Goal: Task Accomplishment & Management: Complete application form

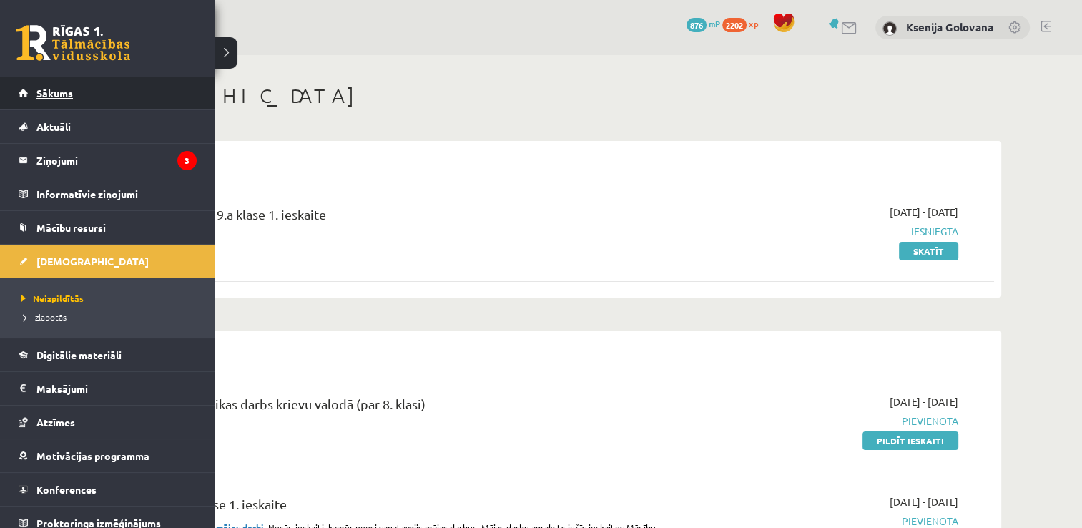
click at [27, 98] on link "Sākums" at bounding box center [108, 93] width 178 height 33
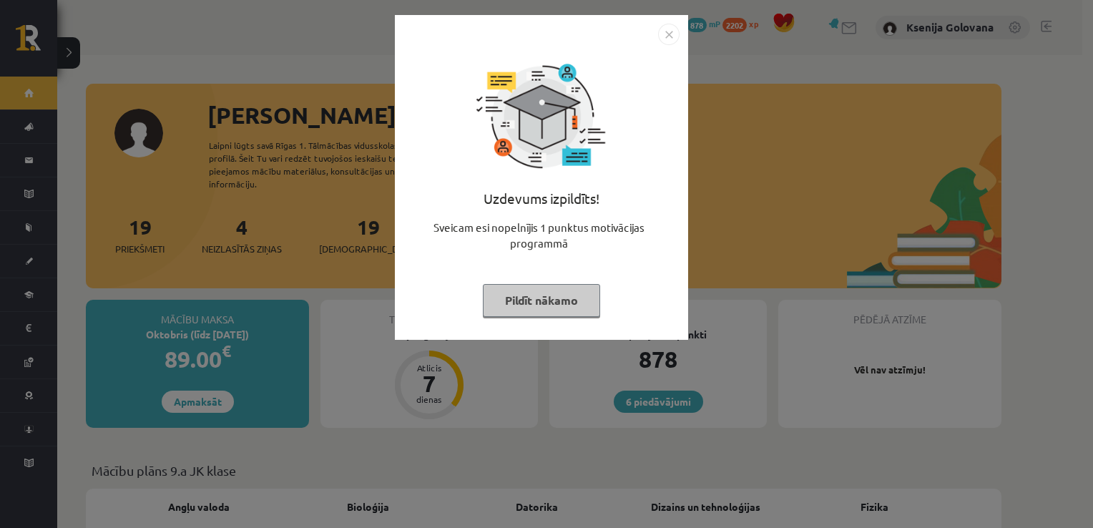
click at [658, 34] on img "Close" at bounding box center [668, 34] width 21 height 21
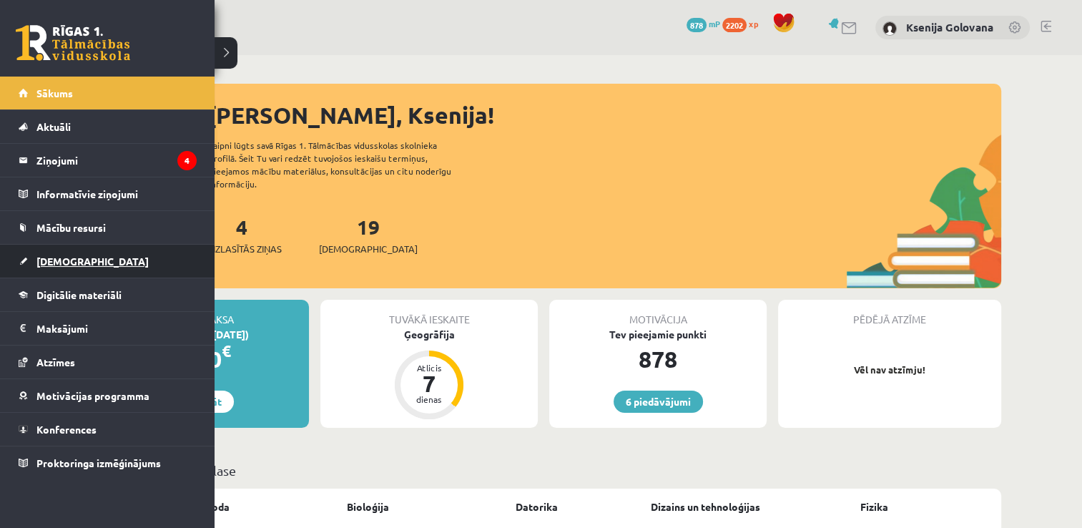
click at [74, 256] on span "[DEMOGRAPHIC_DATA]" at bounding box center [92, 261] width 112 height 13
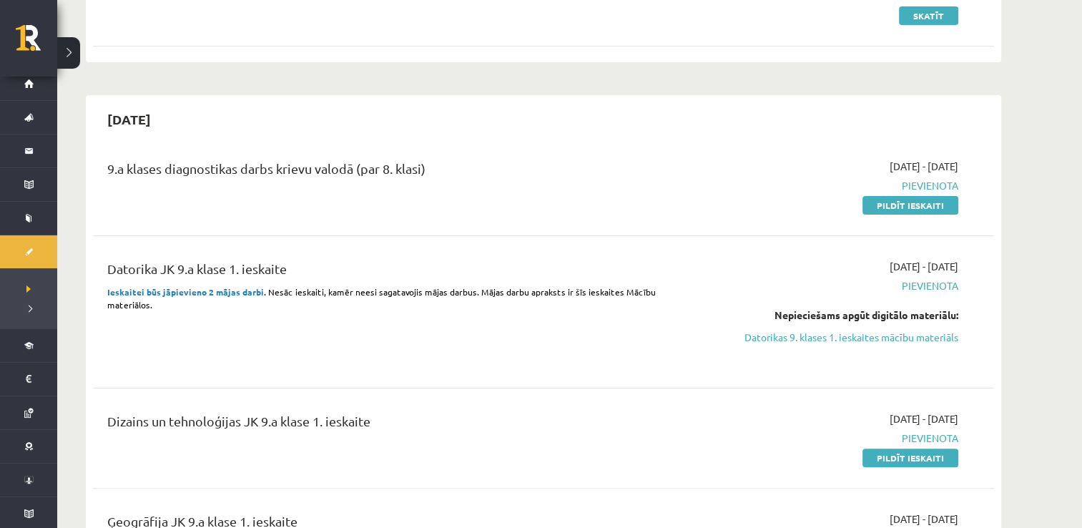
scroll to position [258, 0]
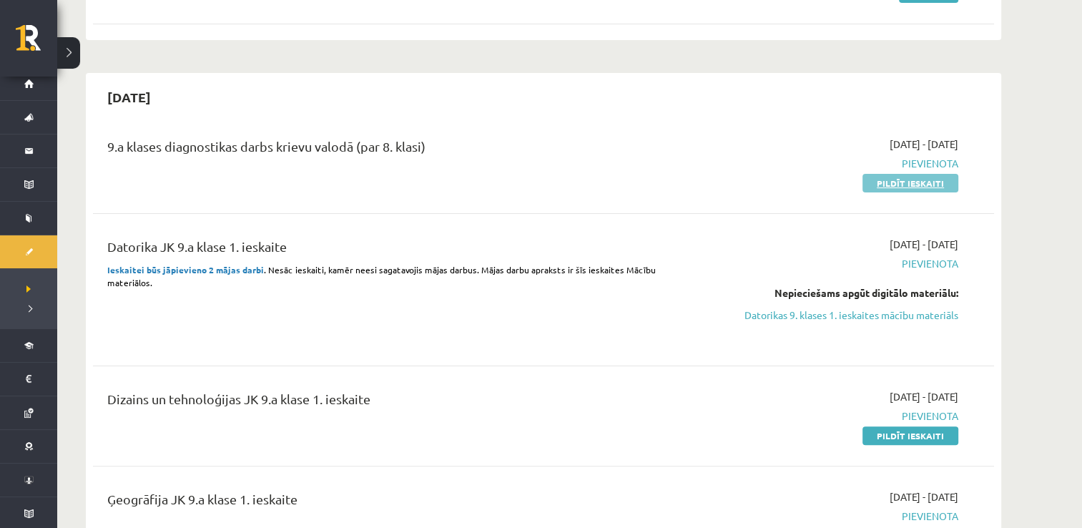
click at [881, 179] on link "Pildīt ieskaiti" at bounding box center [911, 183] width 96 height 19
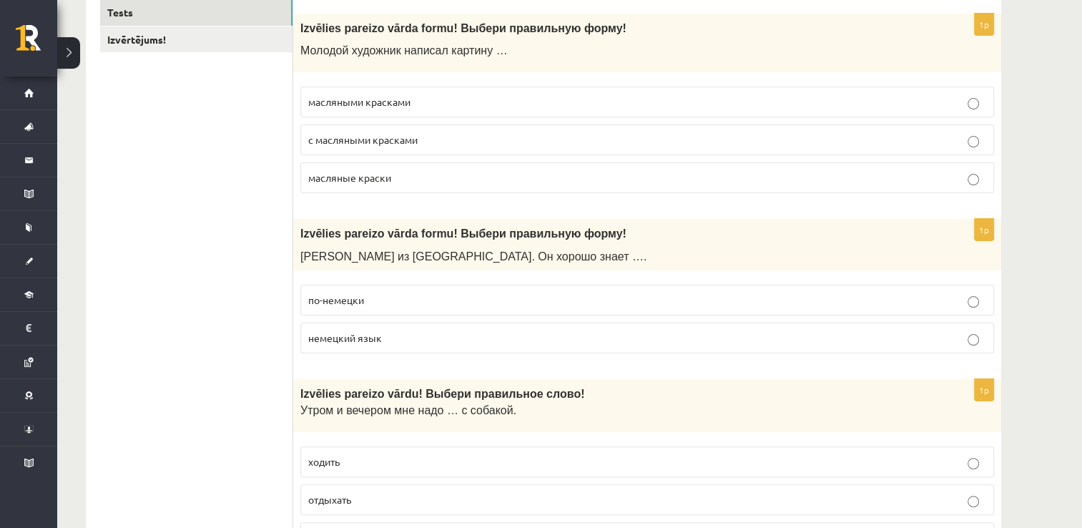
scroll to position [229, 0]
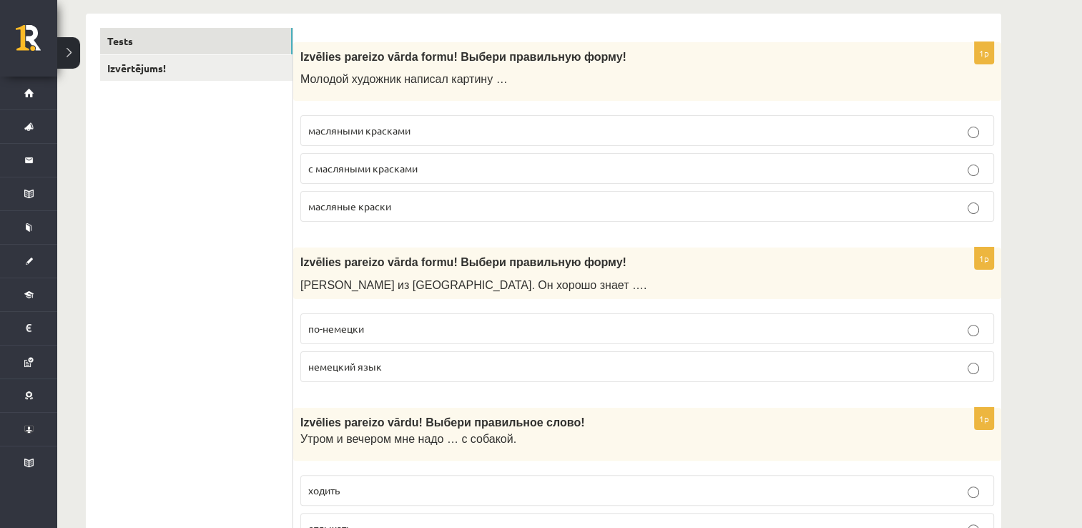
click at [514, 139] on label "масляными красками" at bounding box center [647, 130] width 694 height 31
click at [422, 373] on label "немецкий язык" at bounding box center [647, 366] width 694 height 31
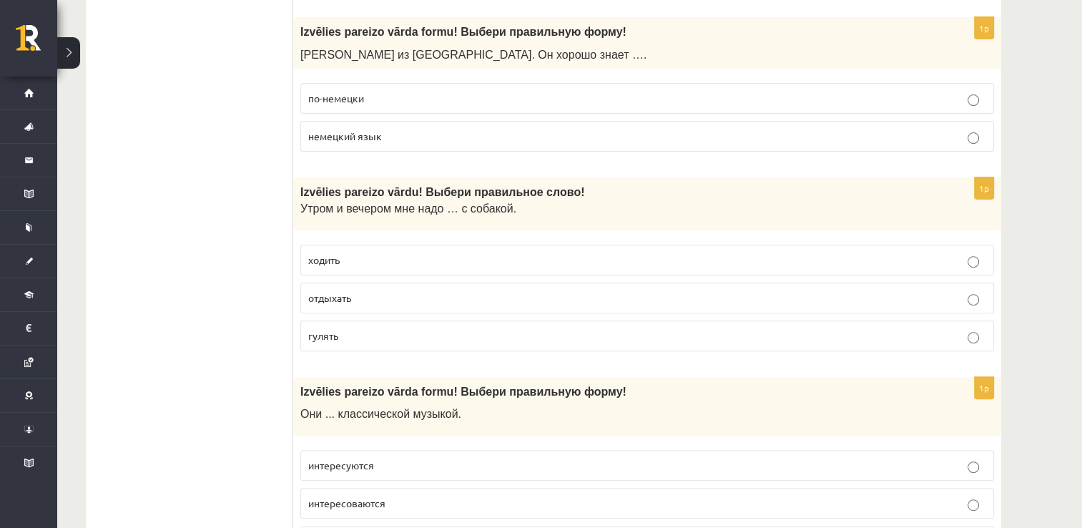
scroll to position [487, 0]
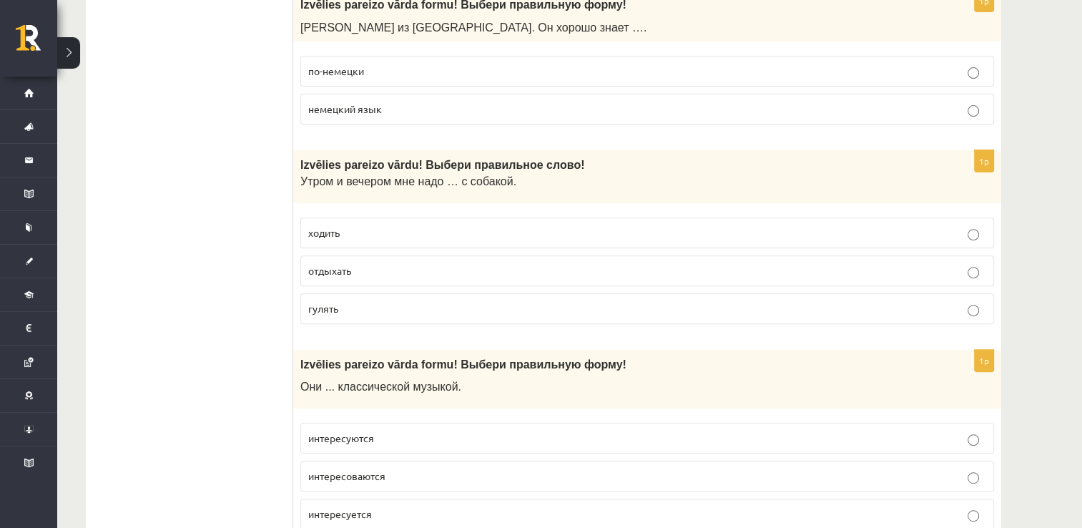
click at [625, 306] on p "гулять" at bounding box center [647, 308] width 678 height 15
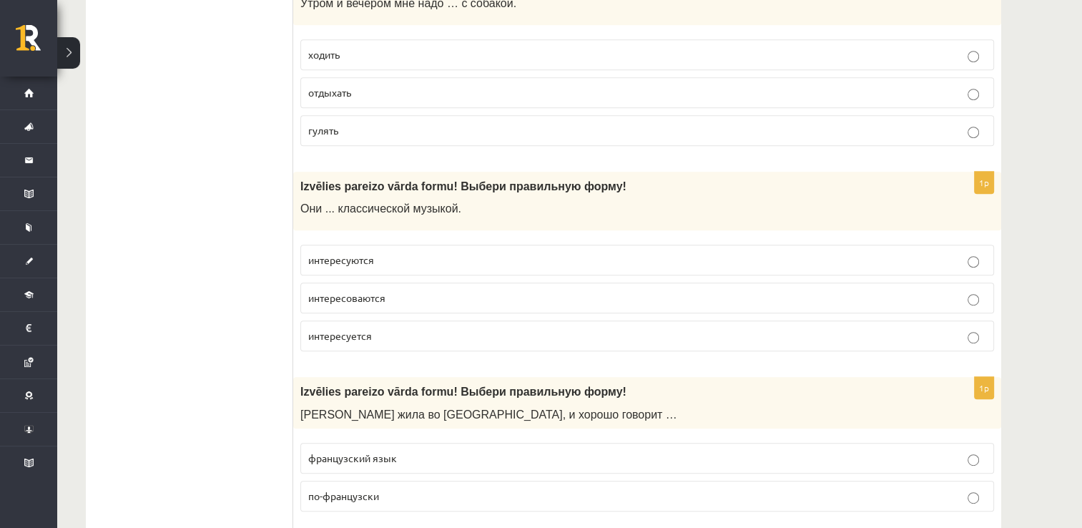
scroll to position [687, 0]
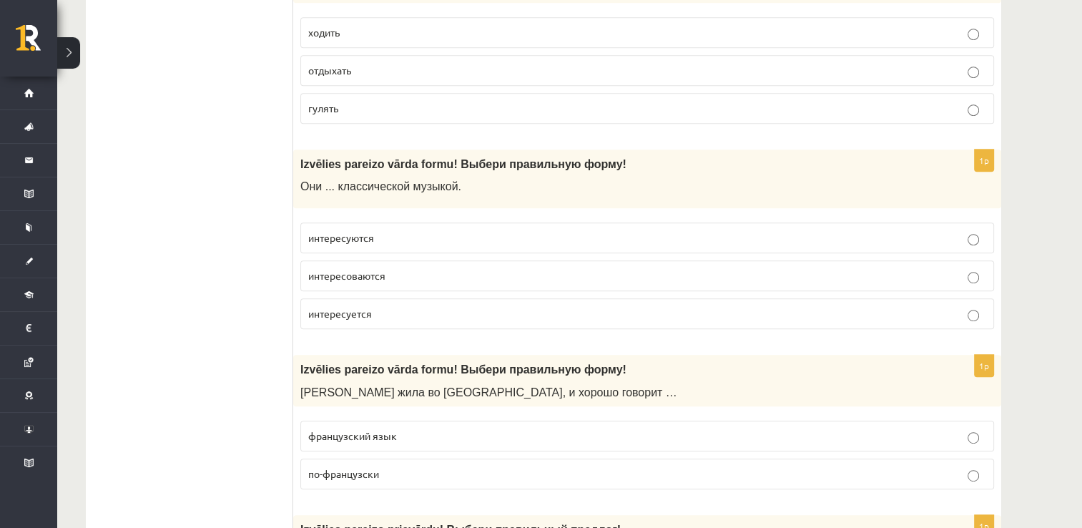
click at [597, 228] on label "интересуются" at bounding box center [647, 238] width 694 height 31
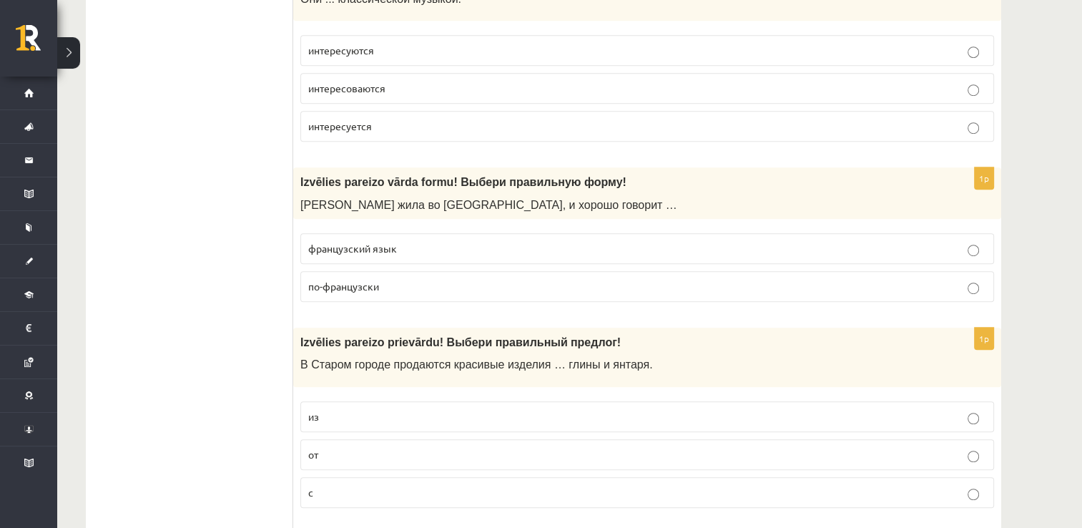
scroll to position [887, 0]
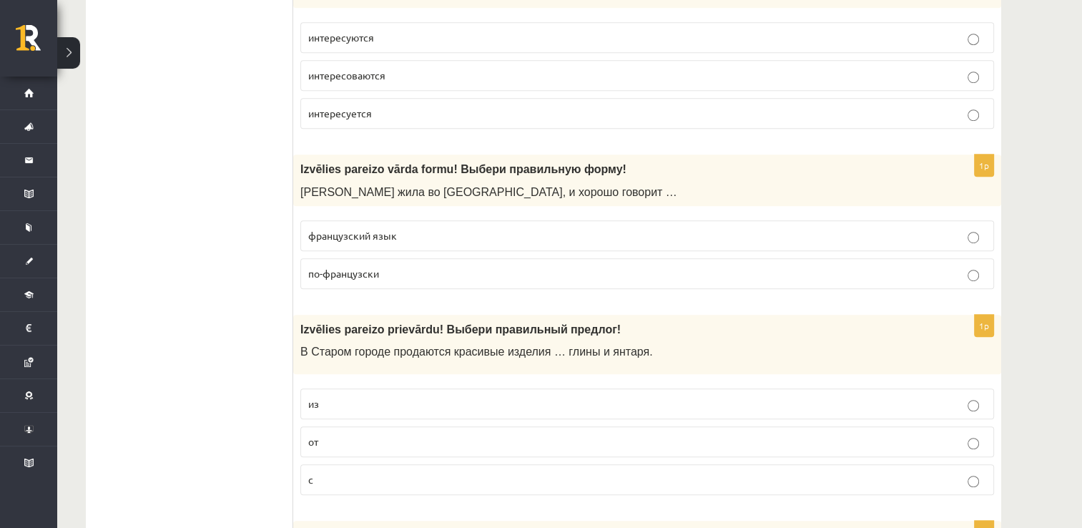
click at [735, 276] on p "по-французски" at bounding box center [647, 273] width 678 height 15
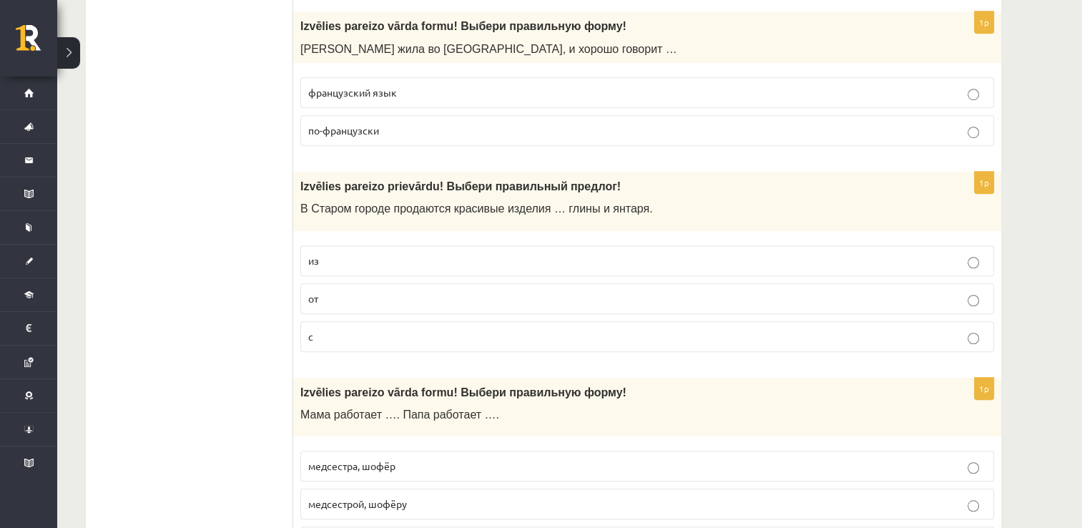
scroll to position [1059, 0]
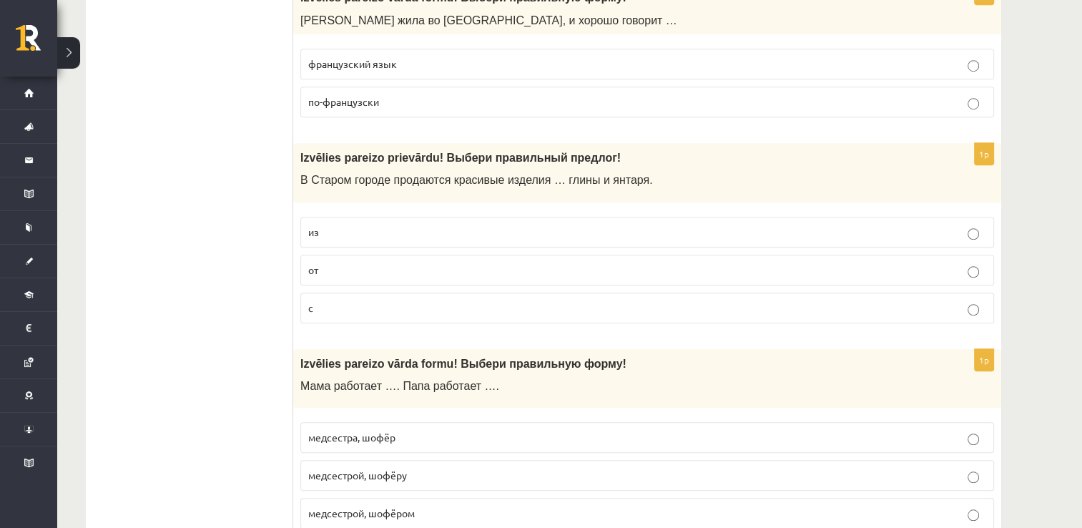
click at [893, 233] on p "из" at bounding box center [647, 232] width 678 height 15
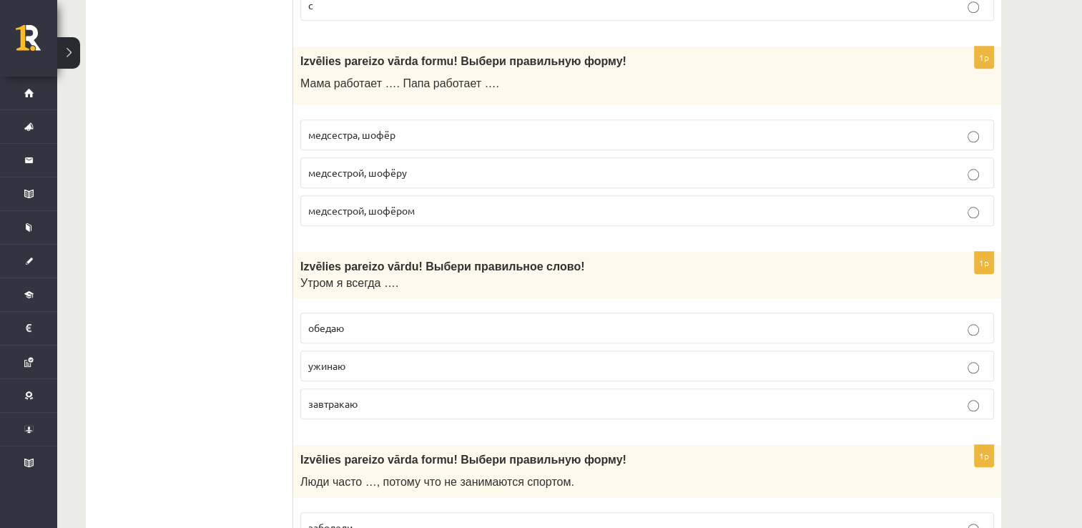
scroll to position [1374, 0]
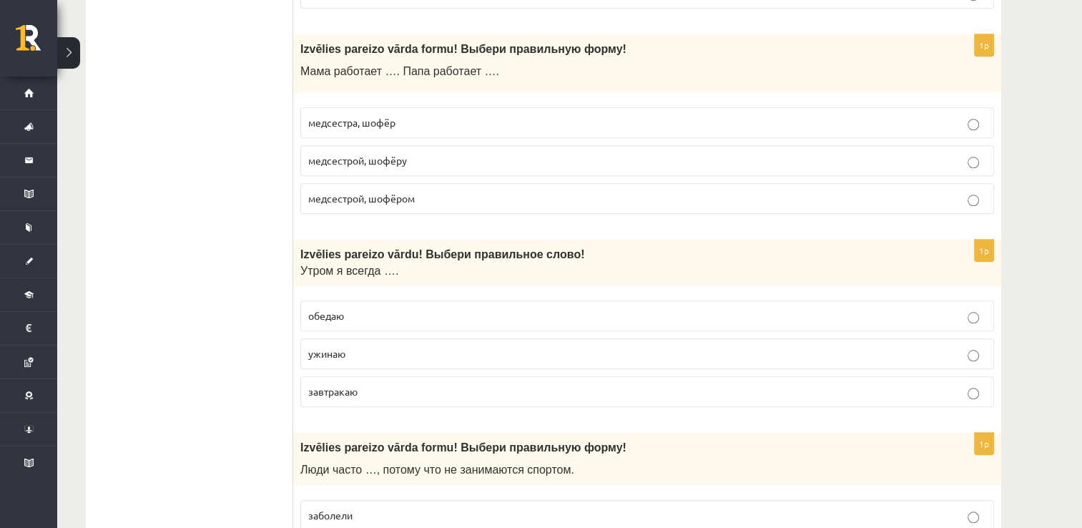
click at [598, 191] on p "медсестрой, шофёром" at bounding box center [647, 198] width 678 height 15
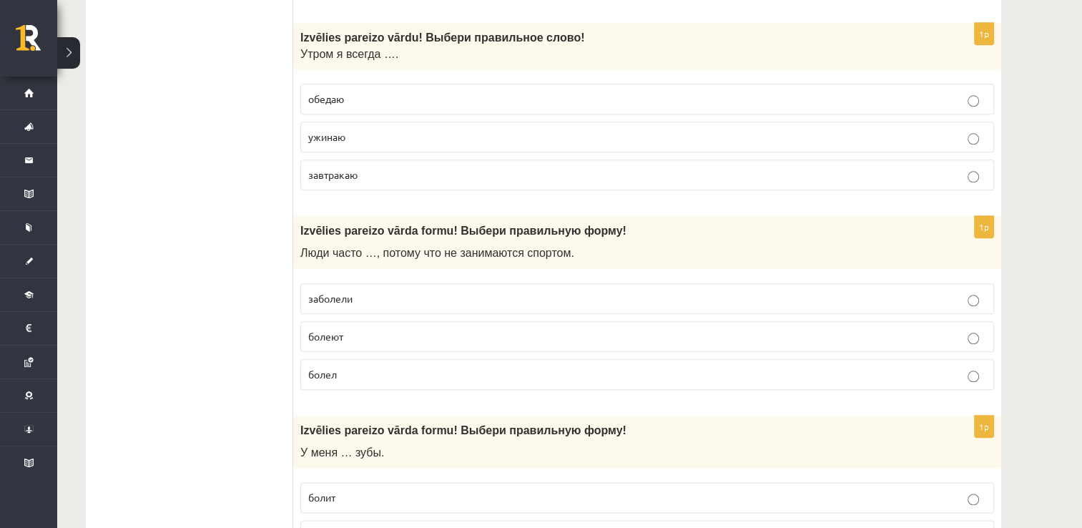
scroll to position [1603, 0]
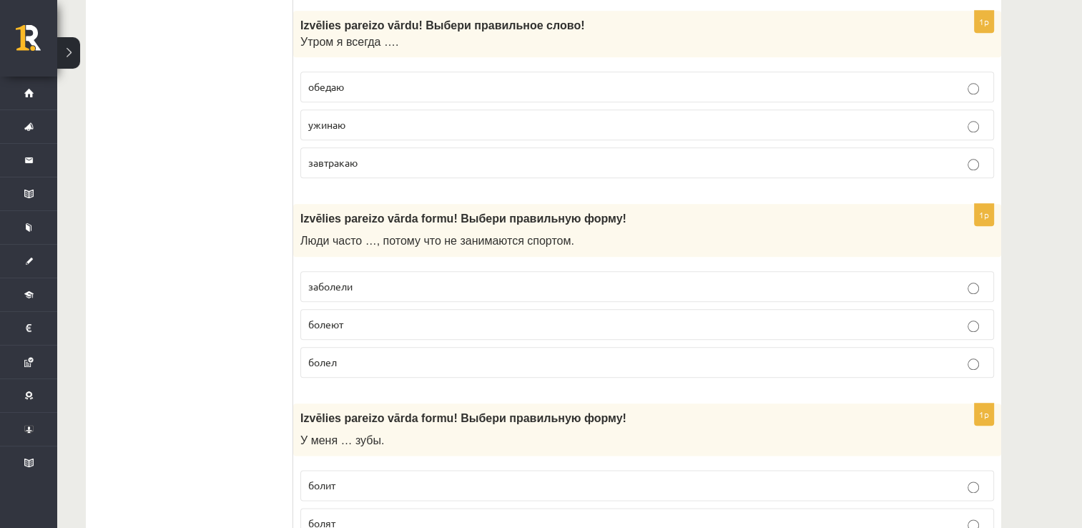
drag, startPoint x: 829, startPoint y: 154, endPoint x: 748, endPoint y: 158, distance: 81.7
click at [748, 158] on p "завтракаю" at bounding box center [647, 162] width 678 height 15
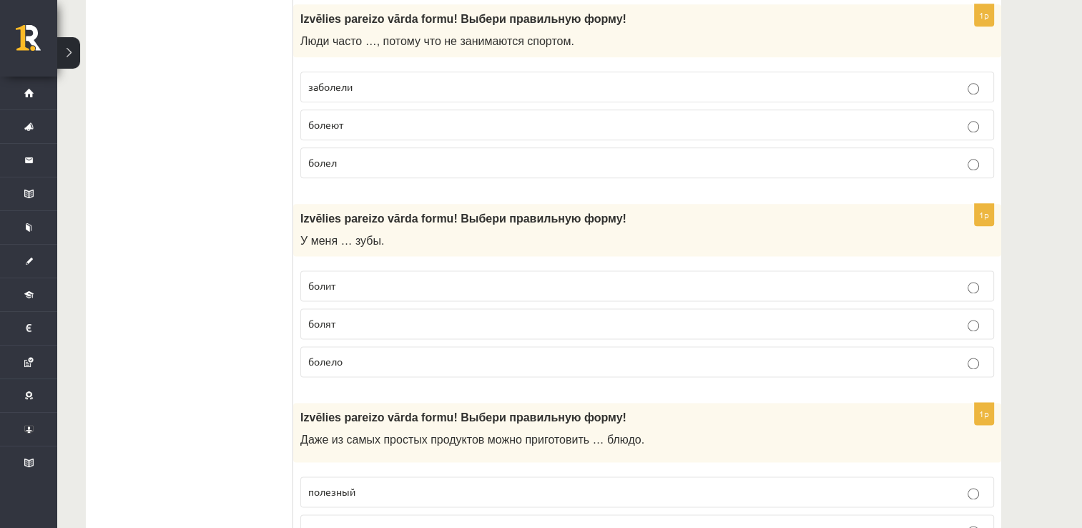
scroll to position [1803, 0]
click at [725, 117] on p "болеют" at bounding box center [647, 124] width 678 height 15
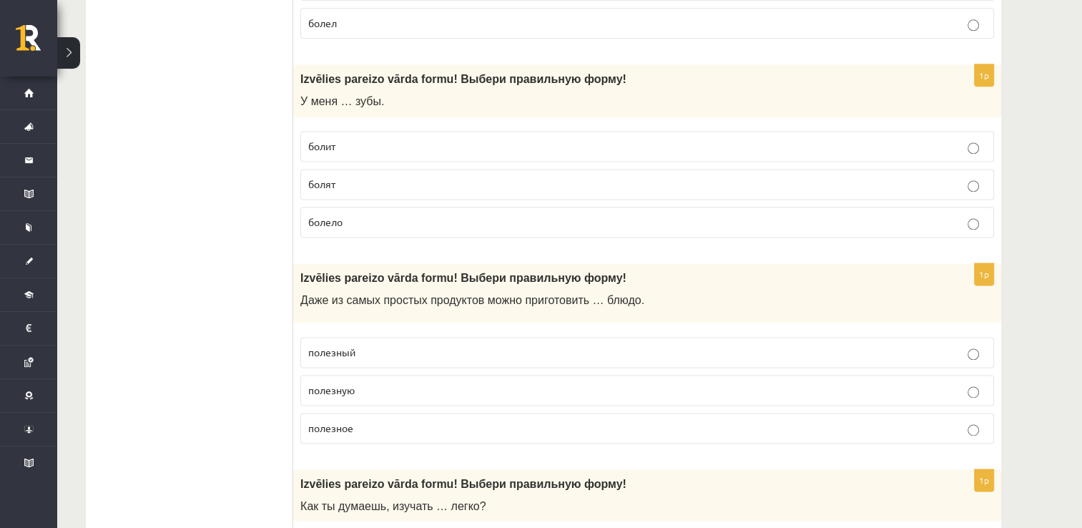
scroll to position [1946, 0]
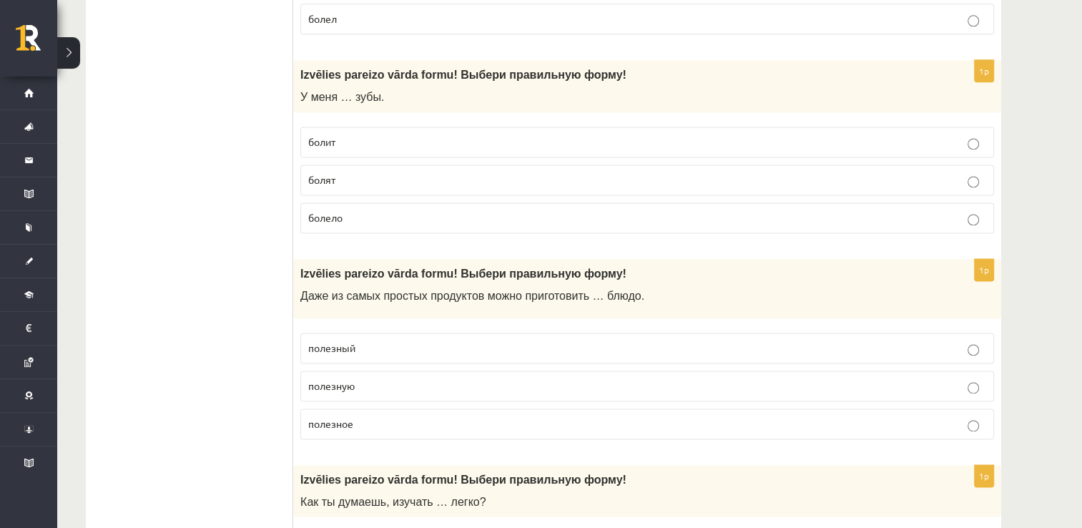
click at [624, 165] on label "болят" at bounding box center [647, 180] width 694 height 31
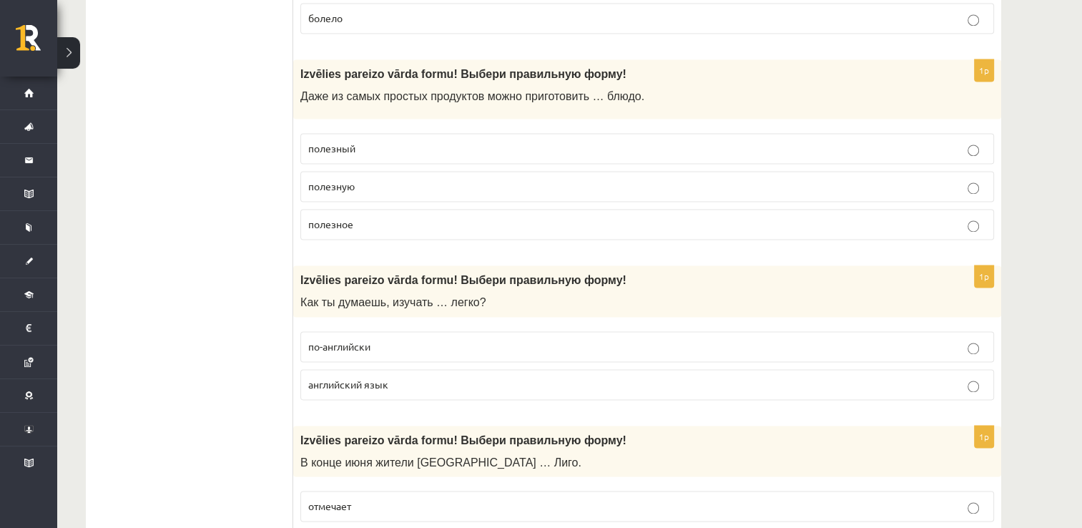
scroll to position [2175, 0]
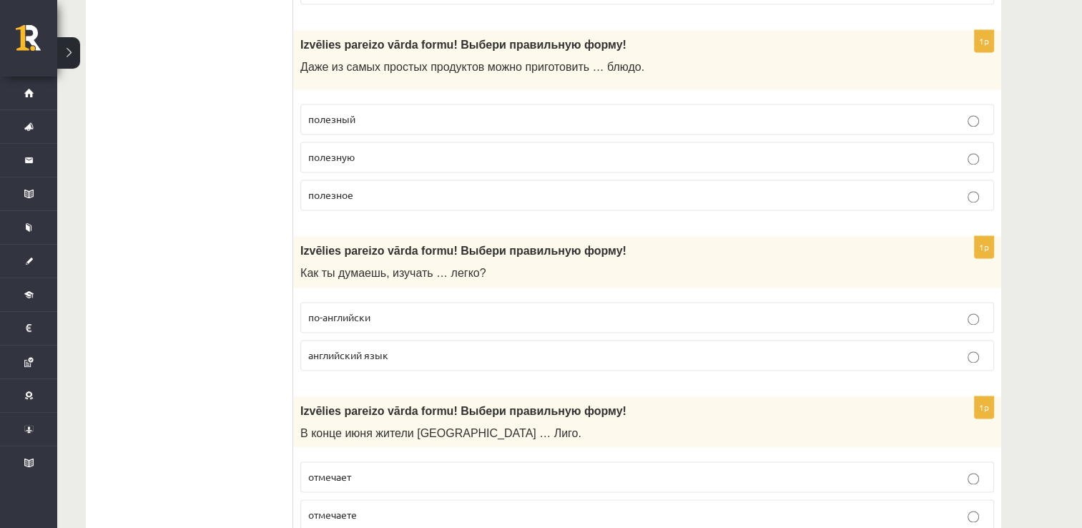
click at [650, 187] on p "полезное" at bounding box center [647, 194] width 678 height 15
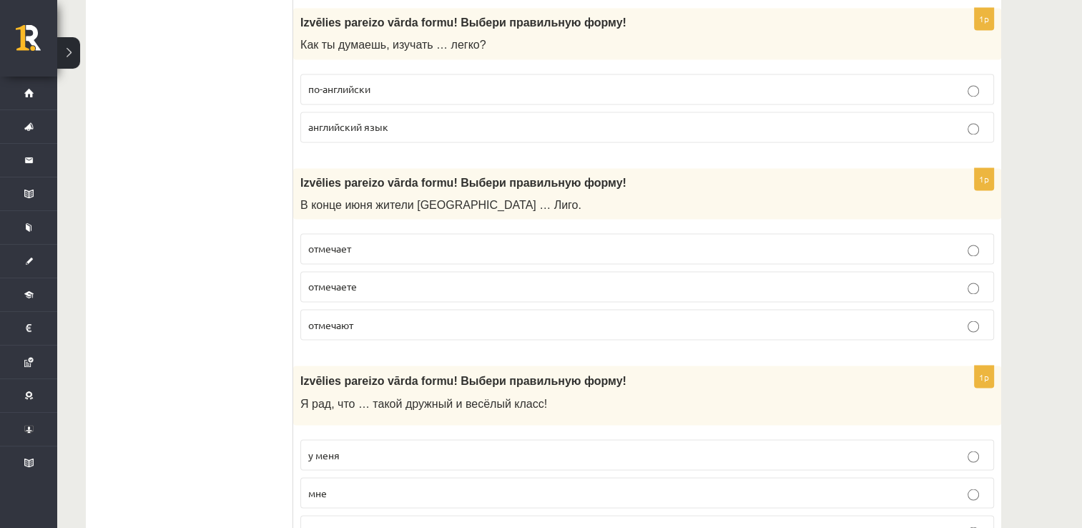
scroll to position [2404, 0]
click at [773, 124] on p "английский язык" at bounding box center [647, 126] width 678 height 15
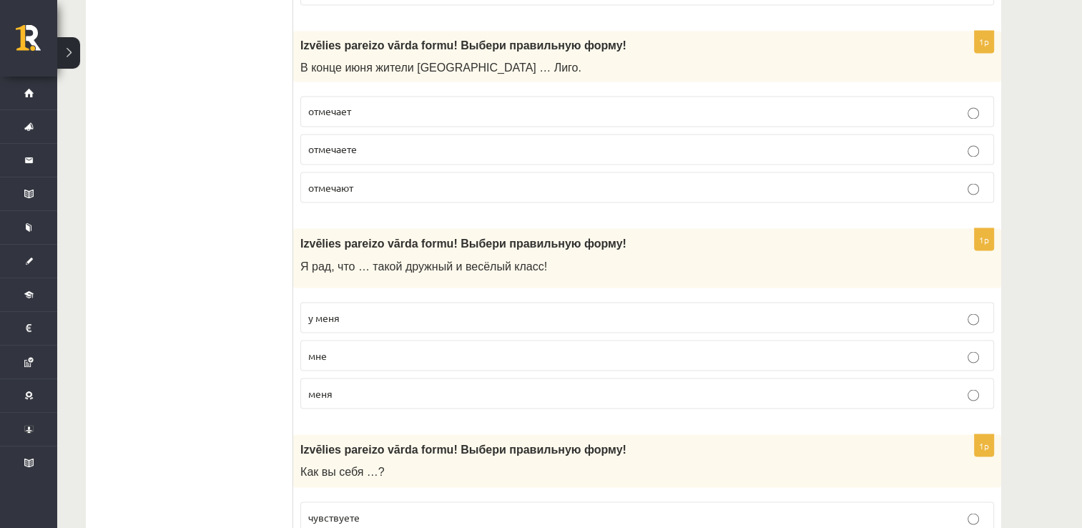
scroll to position [2547, 0]
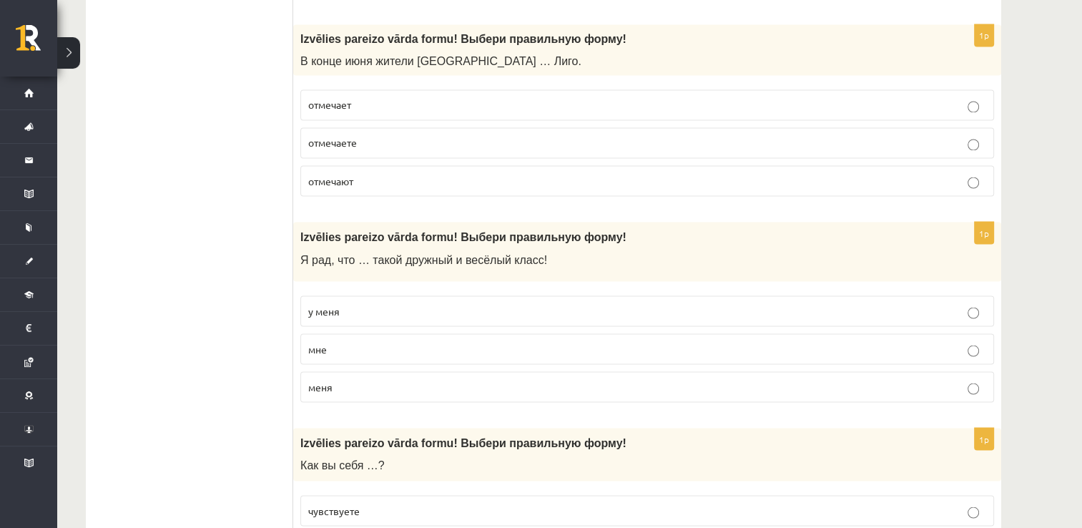
click at [729, 173] on p "отмечают" at bounding box center [647, 180] width 678 height 15
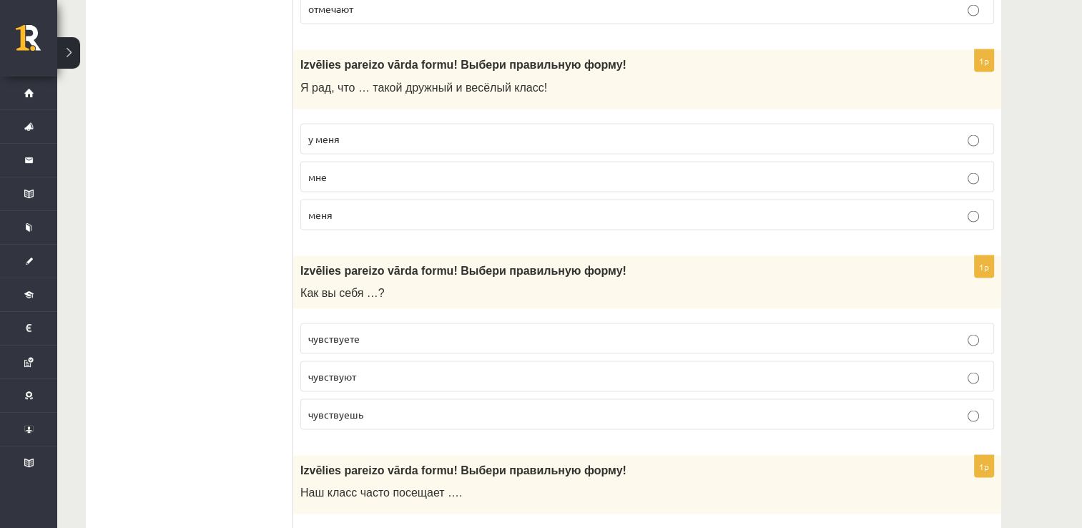
scroll to position [2747, 0]
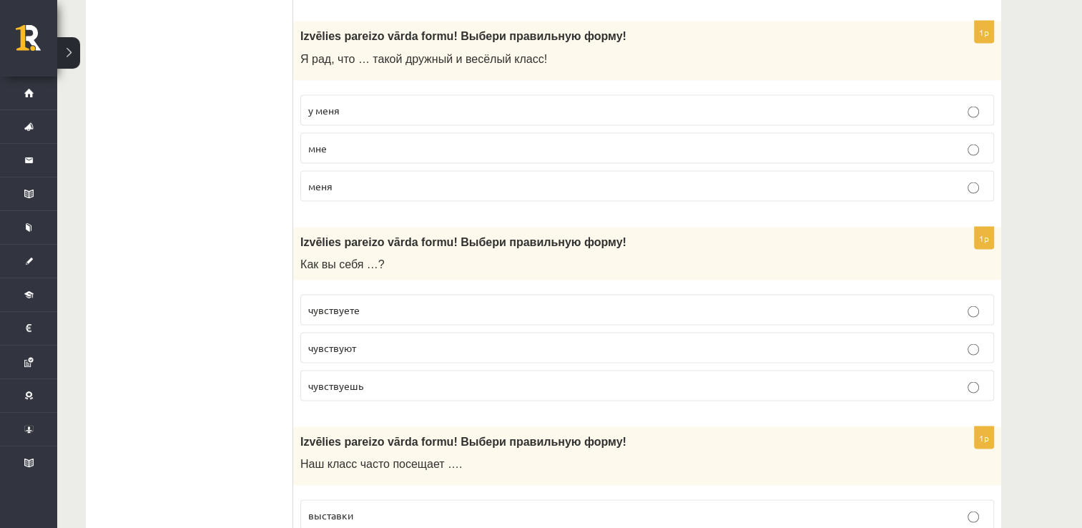
drag, startPoint x: 701, startPoint y: 109, endPoint x: 934, endPoint y: 99, distance: 233.5
click at [934, 103] on p "у меня" at bounding box center [647, 110] width 678 height 15
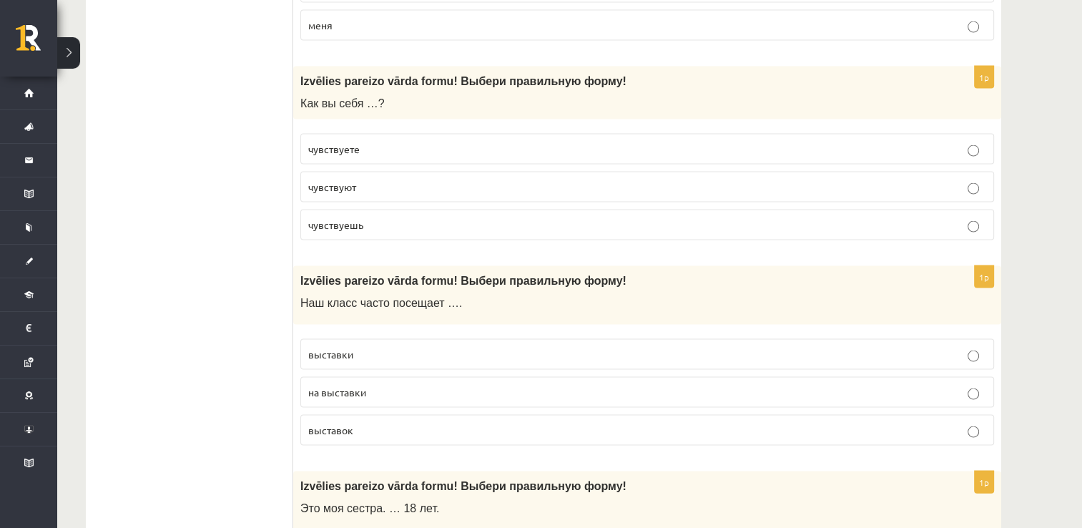
scroll to position [2919, 0]
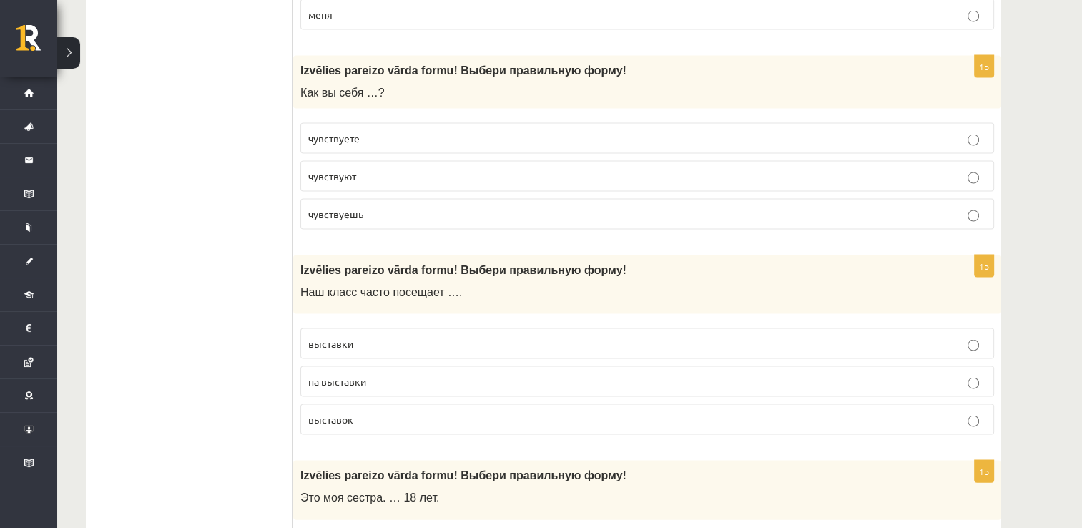
click at [715, 137] on label "чувствуете" at bounding box center [647, 138] width 694 height 31
click at [1080, 521] on div "**********" at bounding box center [569, 139] width 1025 height 6006
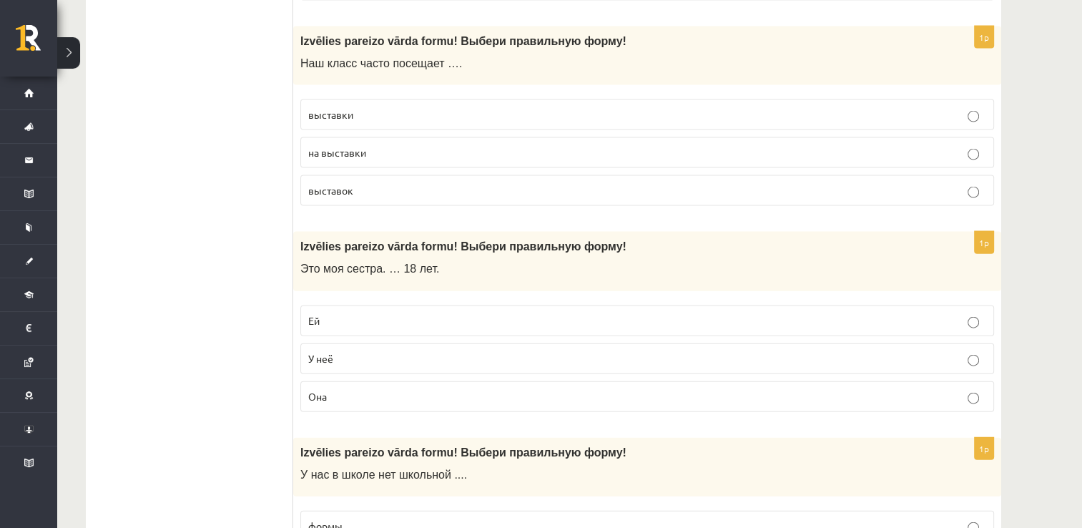
scroll to position [3177, 0]
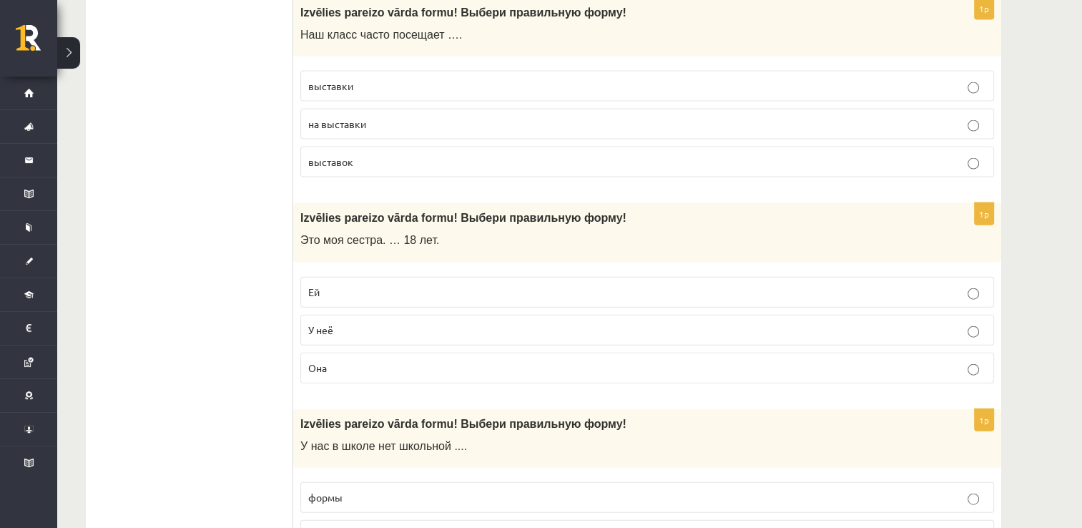
click at [840, 79] on p "выставки" at bounding box center [647, 86] width 678 height 15
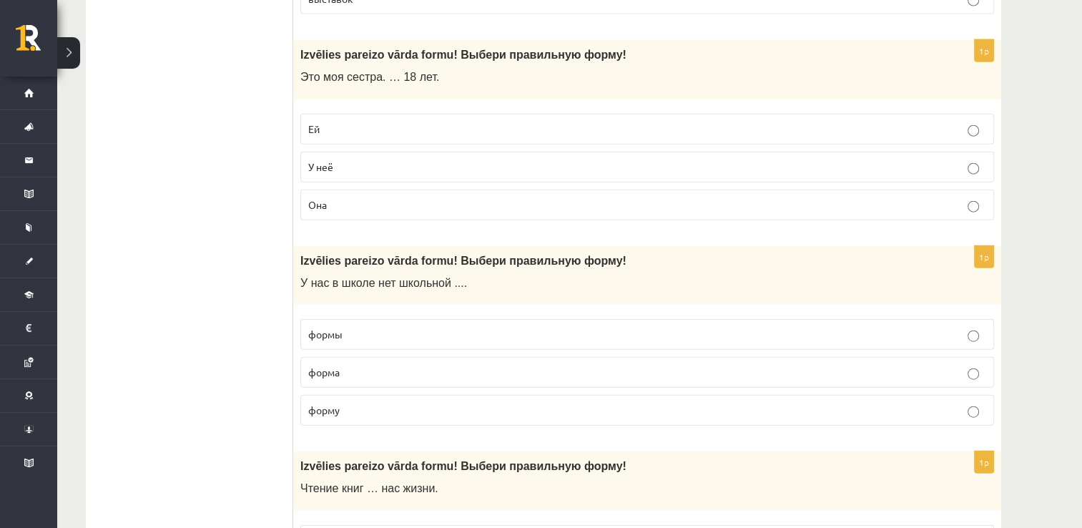
scroll to position [3348, 0]
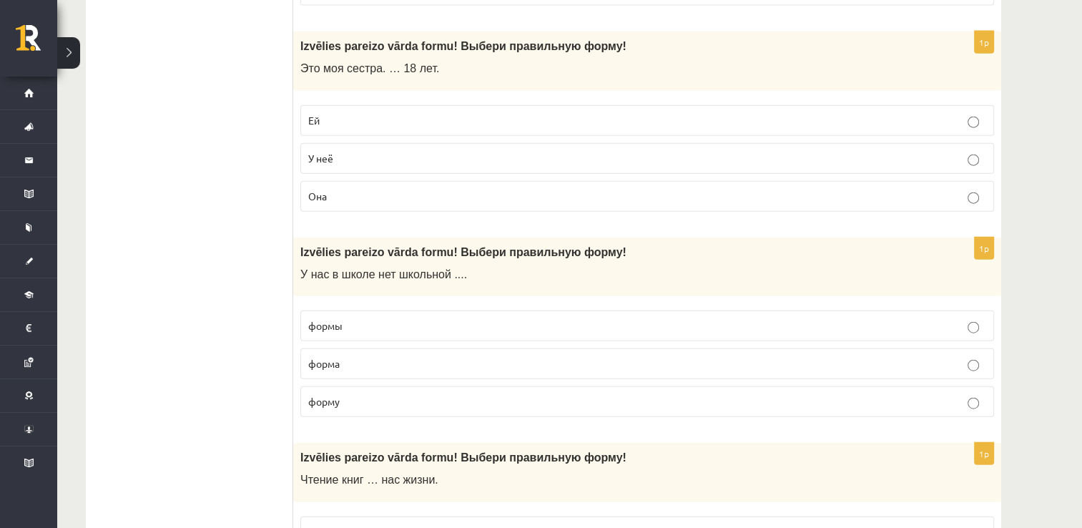
click at [773, 98] on fieldset "Ей У неё Она" at bounding box center [647, 157] width 694 height 118
click at [764, 113] on p "Ей" at bounding box center [647, 120] width 678 height 15
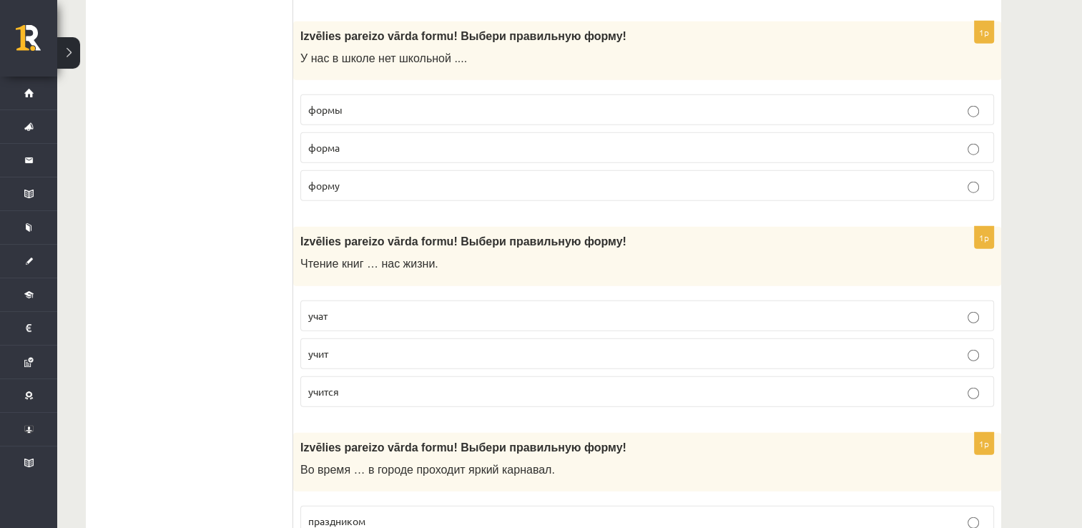
scroll to position [3577, 0]
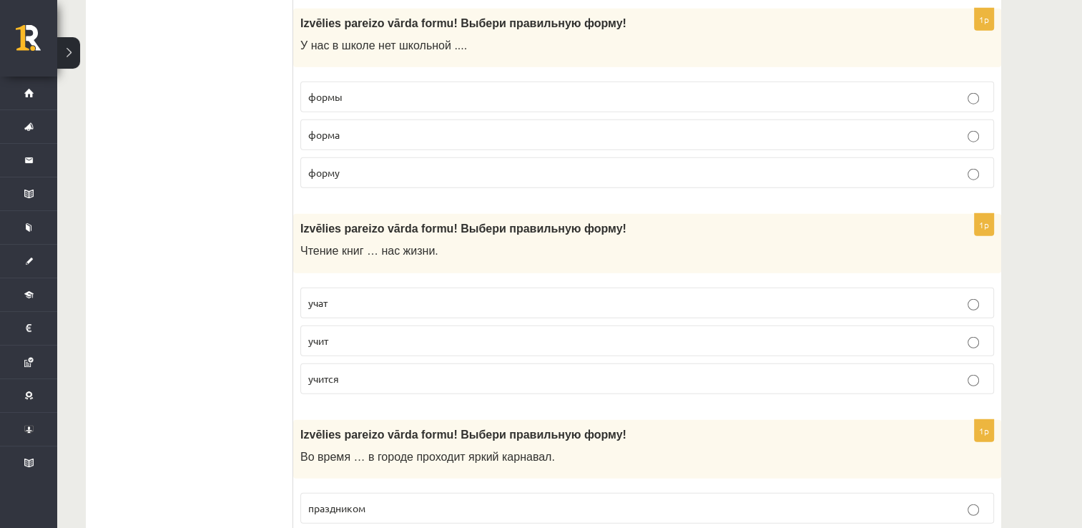
click at [964, 82] on label "формы" at bounding box center [647, 97] width 694 height 31
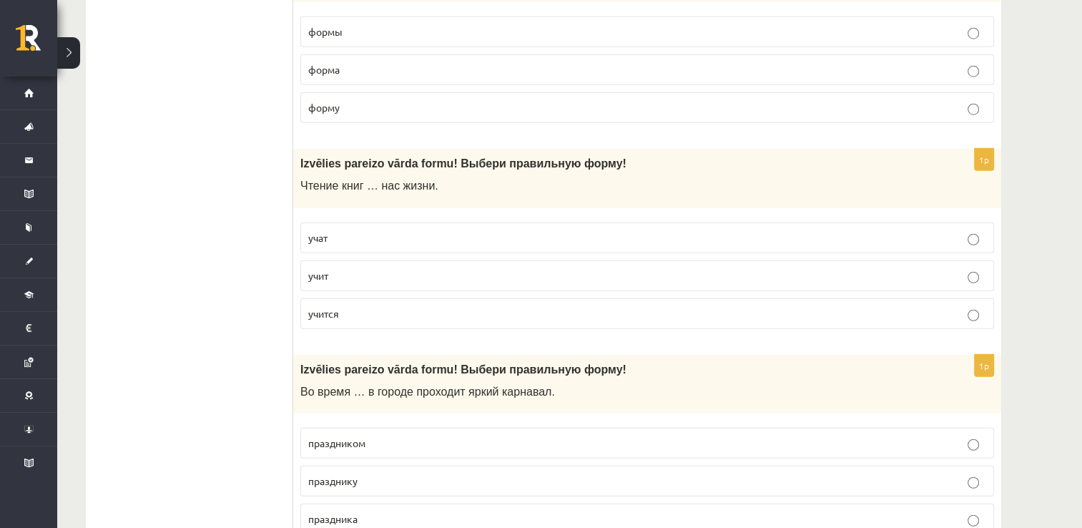
scroll to position [3690, 0]
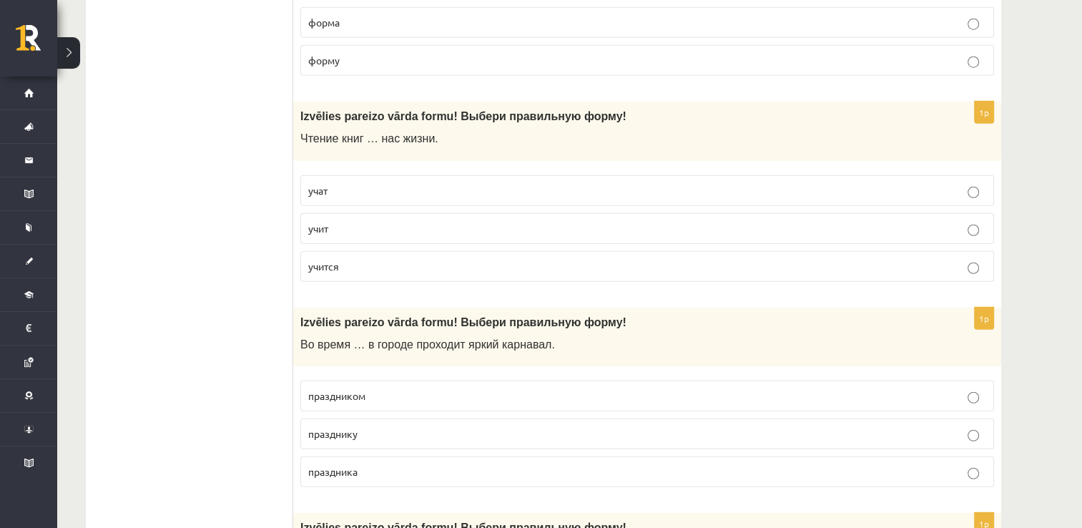
click at [630, 213] on label "учит" at bounding box center [647, 228] width 694 height 31
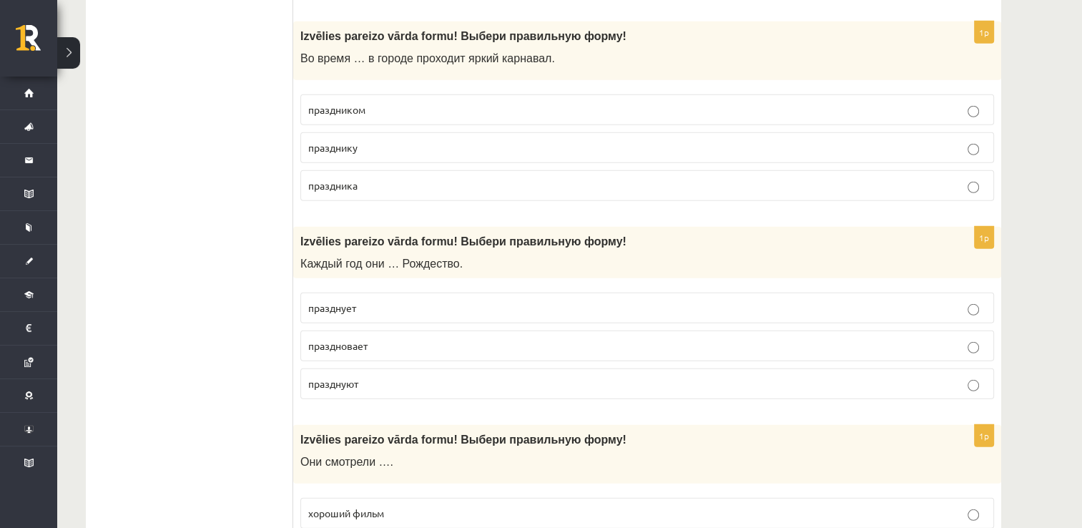
scroll to position [4004, 0]
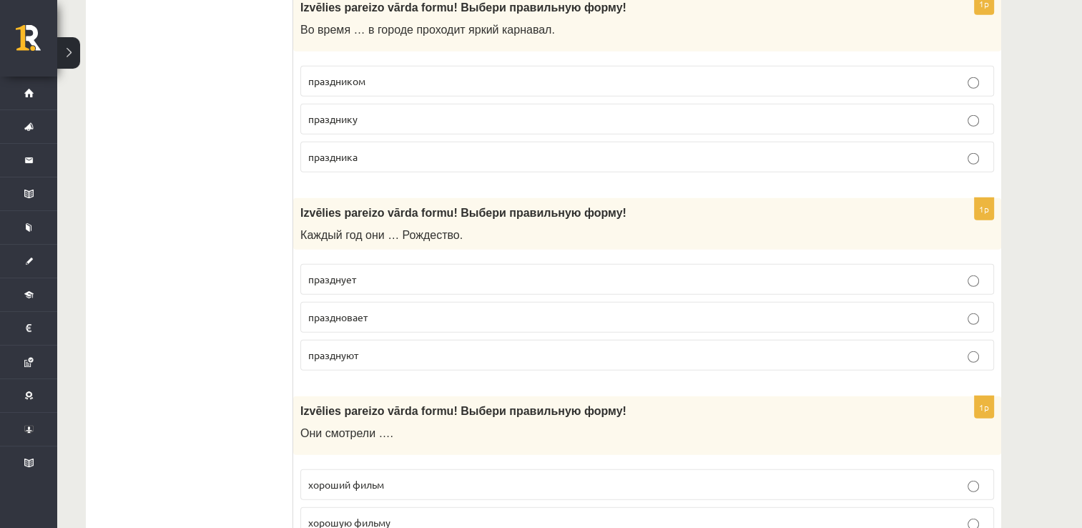
click at [814, 149] on label "праздника" at bounding box center [647, 157] width 694 height 31
click at [639, 348] on p "празднуют" at bounding box center [647, 355] width 678 height 15
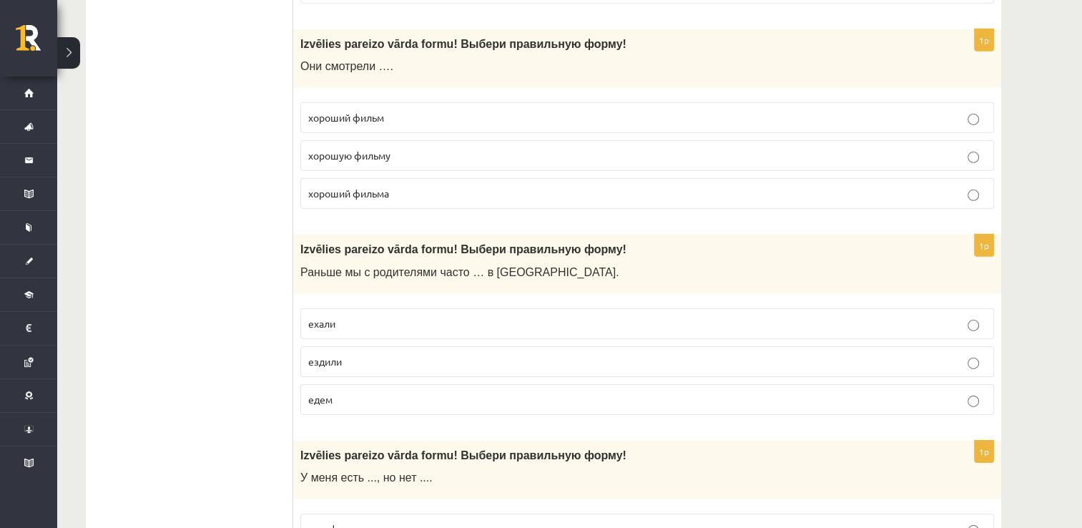
scroll to position [4377, 0]
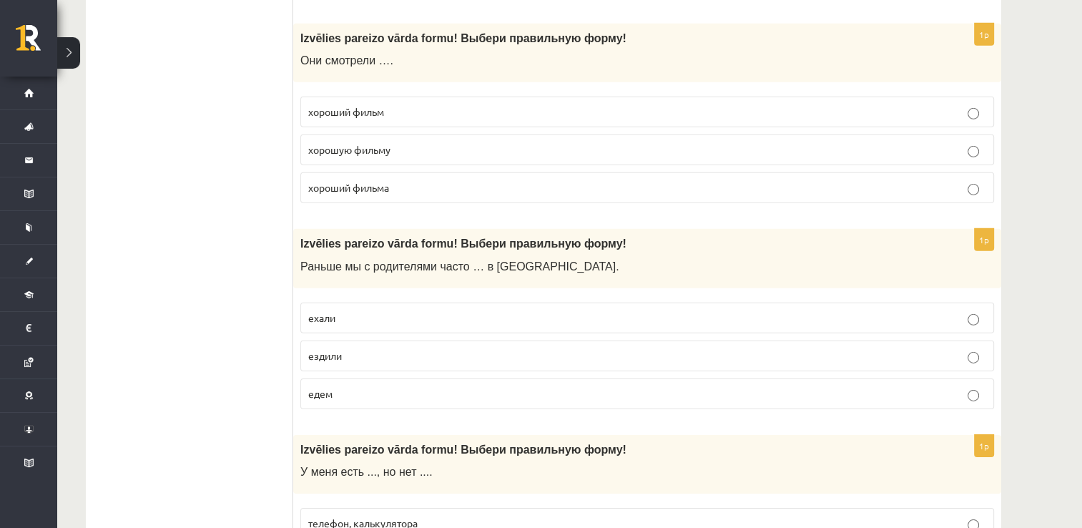
click at [616, 104] on p "хороший фильм" at bounding box center [647, 111] width 678 height 15
click at [678, 172] on label "хороший фильма" at bounding box center [647, 187] width 694 height 31
click at [708, 104] on p "хороший фильм" at bounding box center [647, 111] width 678 height 15
click at [653, 341] on label "ездили" at bounding box center [647, 356] width 694 height 31
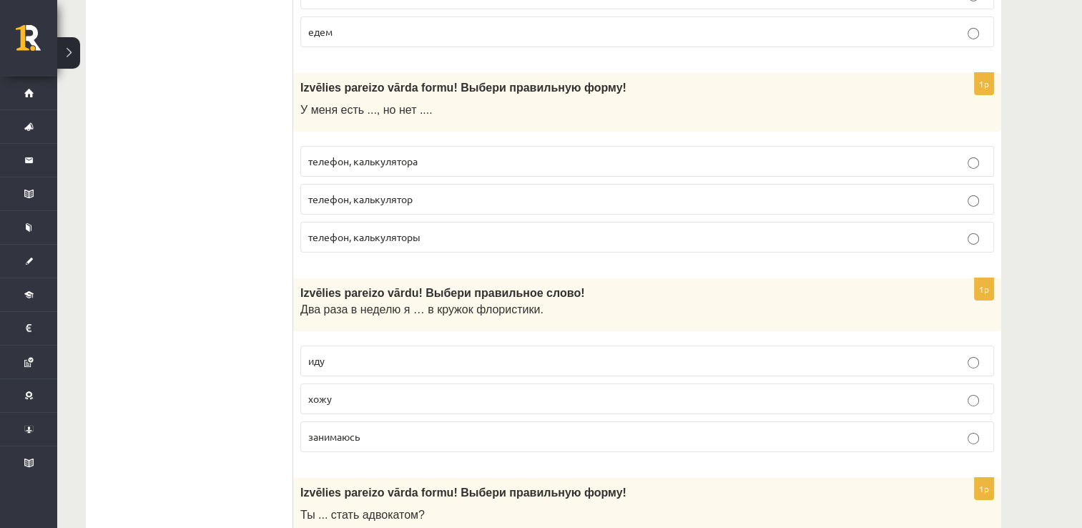
scroll to position [4768, 0]
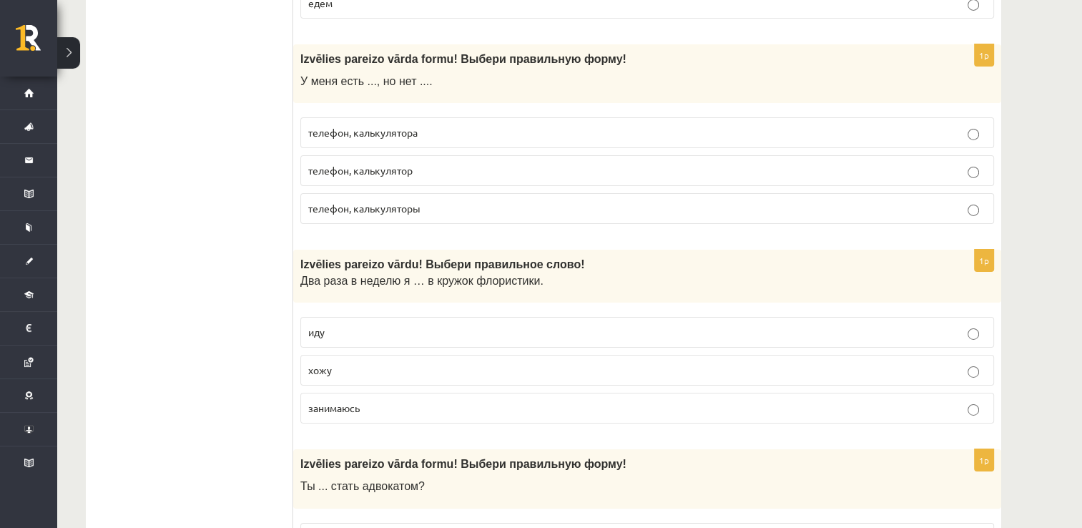
click at [779, 163] on p "телефон, калькулятор" at bounding box center [647, 170] width 678 height 15
click at [710, 125] on p "телефон, калькулятора" at bounding box center [647, 132] width 678 height 15
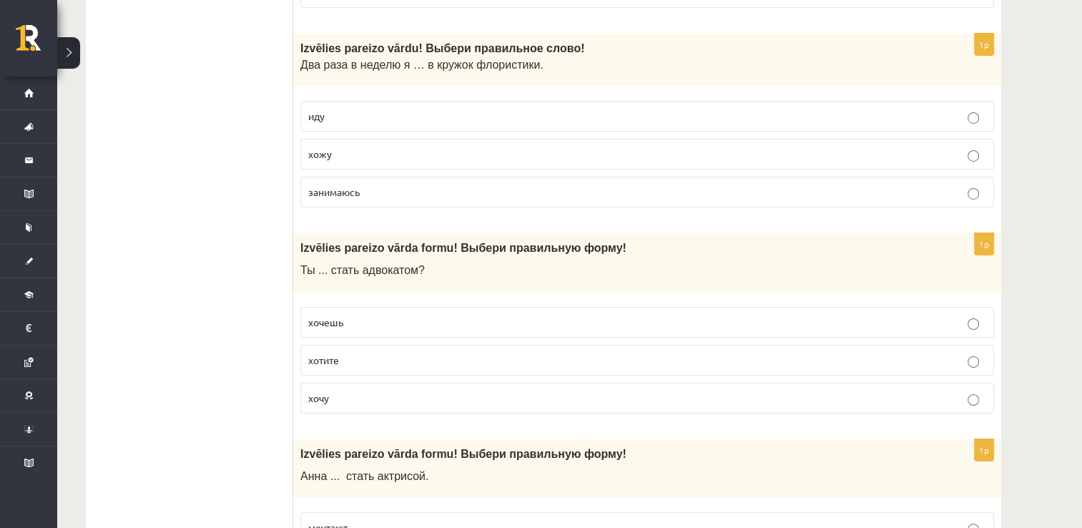
scroll to position [4997, 0]
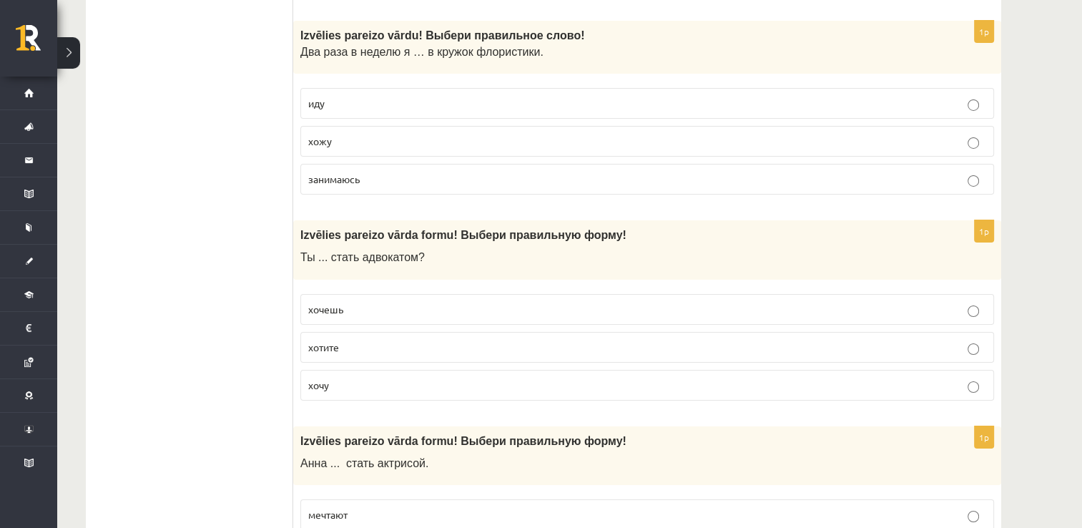
click at [637, 134] on p "хожу" at bounding box center [647, 141] width 678 height 15
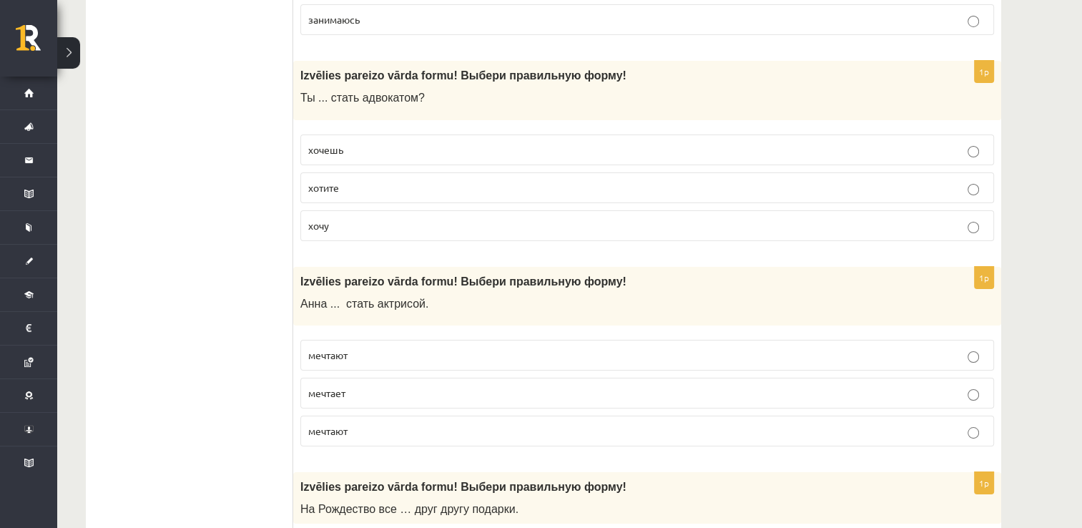
scroll to position [5168, 0]
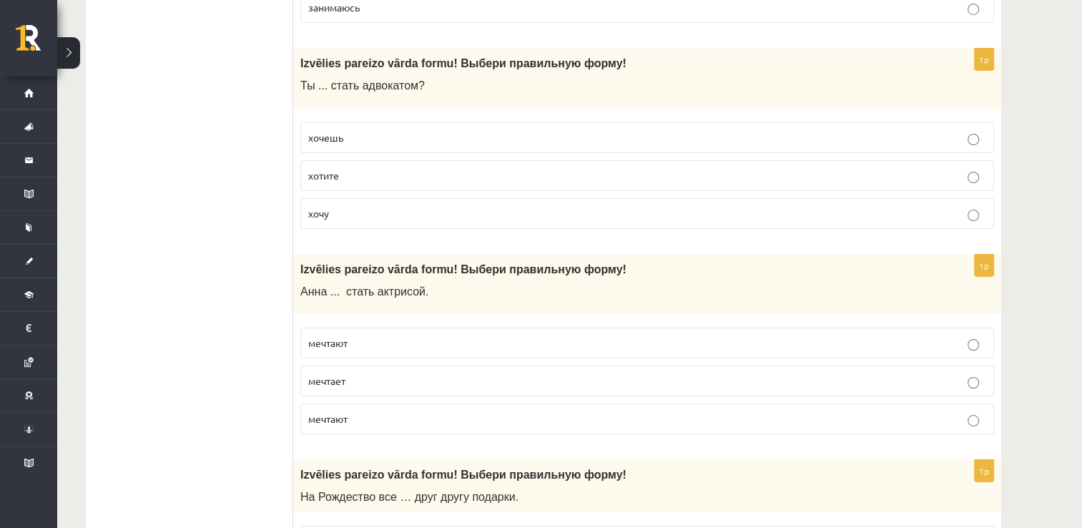
click at [770, 130] on p "хочешь" at bounding box center [647, 137] width 678 height 15
click at [644, 373] on p "мечтает" at bounding box center [647, 380] width 678 height 15
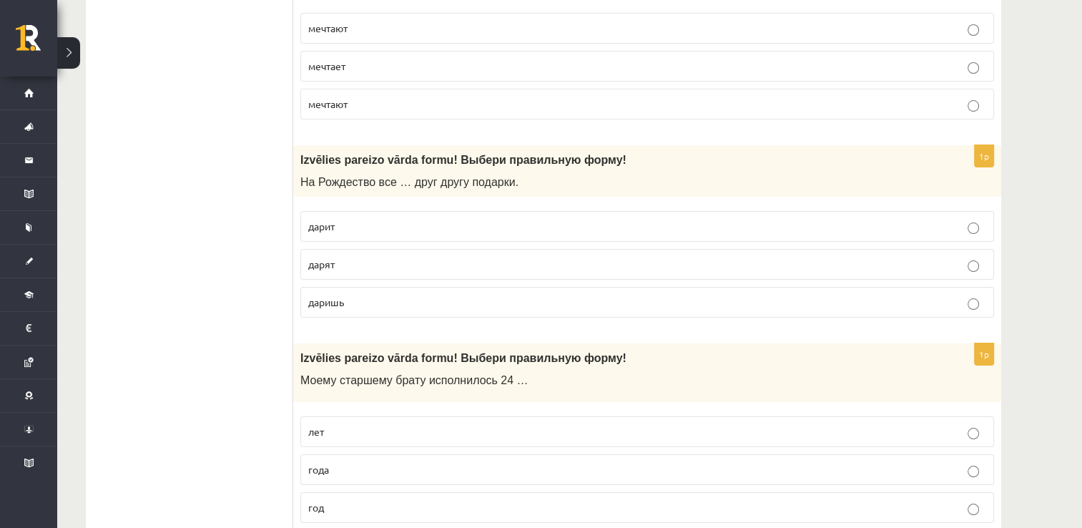
scroll to position [5509, 0]
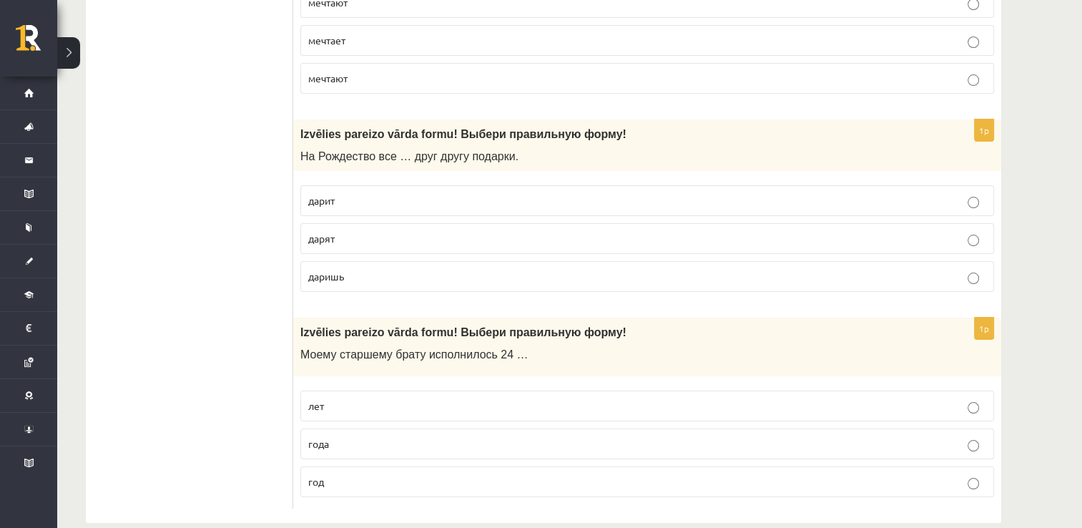
click at [625, 231] on p "дарят" at bounding box center [647, 238] width 678 height 15
click at [522, 429] on label "года" at bounding box center [647, 444] width 694 height 31
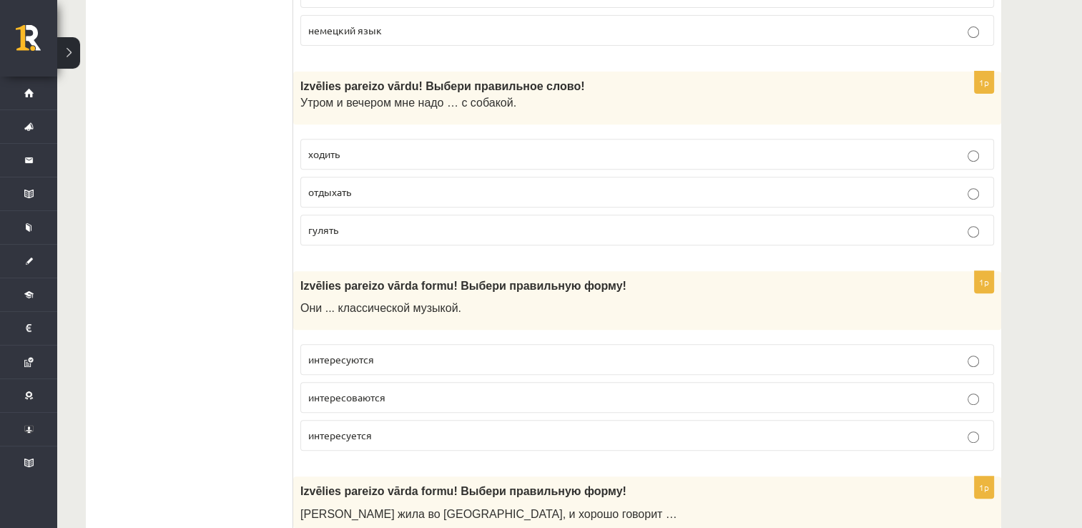
scroll to position [0, 0]
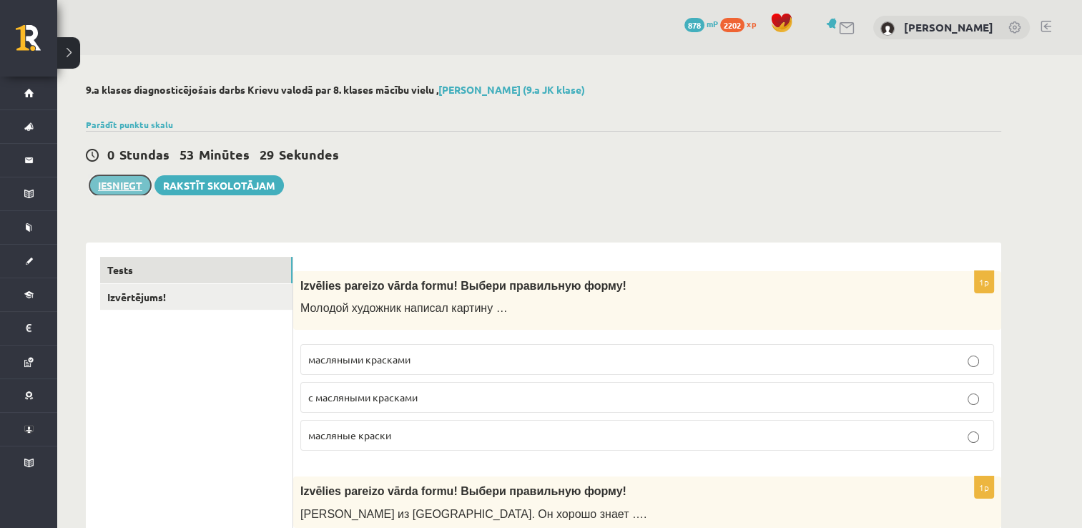
click at [125, 190] on button "Iesniegt" at bounding box center [120, 185] width 62 height 20
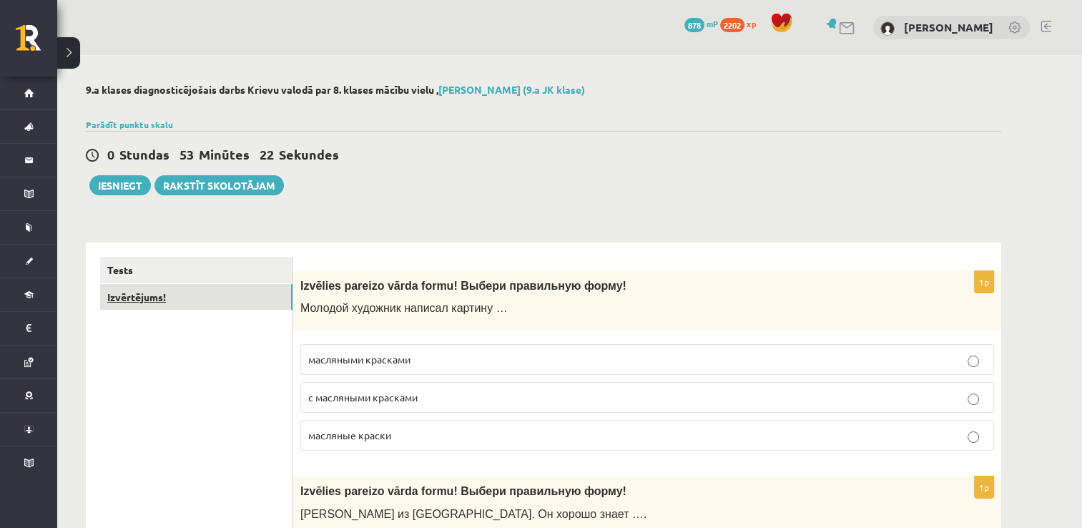
click at [207, 297] on link "Izvērtējums!" at bounding box center [196, 297] width 192 height 26
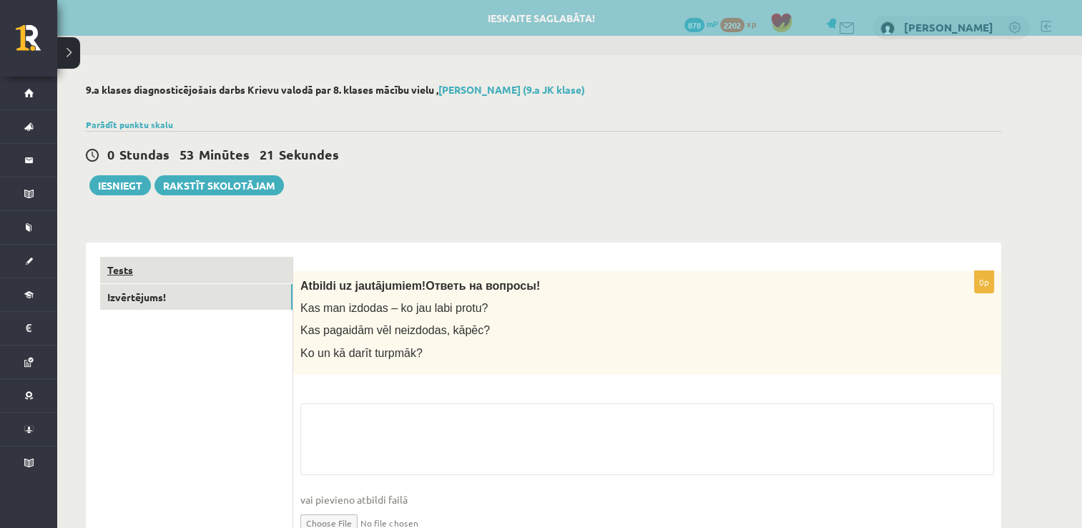
click at [215, 271] on link "Tests" at bounding box center [196, 270] width 192 height 26
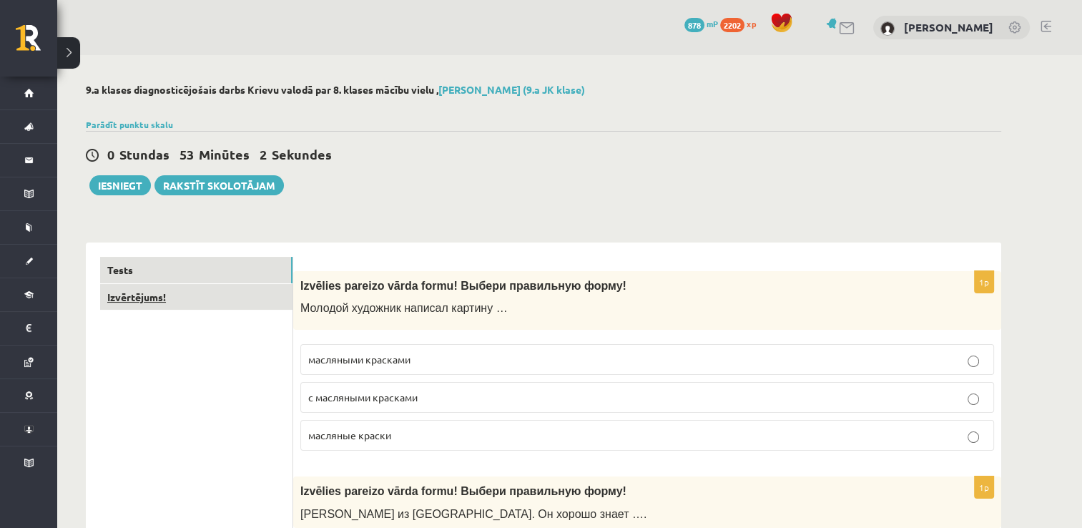
click at [217, 296] on link "Izvērtējums!" at bounding box center [196, 297] width 192 height 26
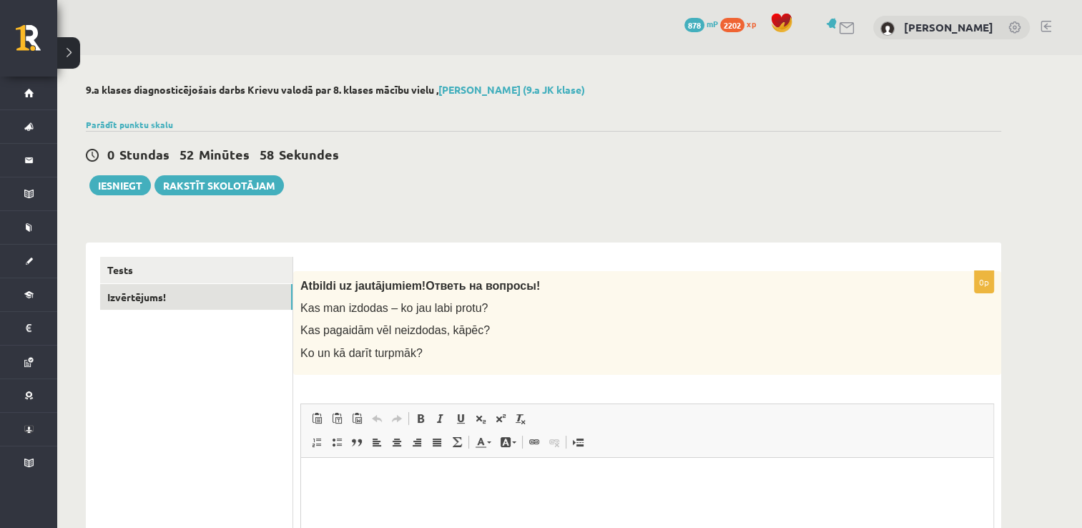
click at [385, 470] on html at bounding box center [647, 479] width 693 height 44
click at [112, 190] on button "Iesniegt" at bounding box center [120, 185] width 62 height 20
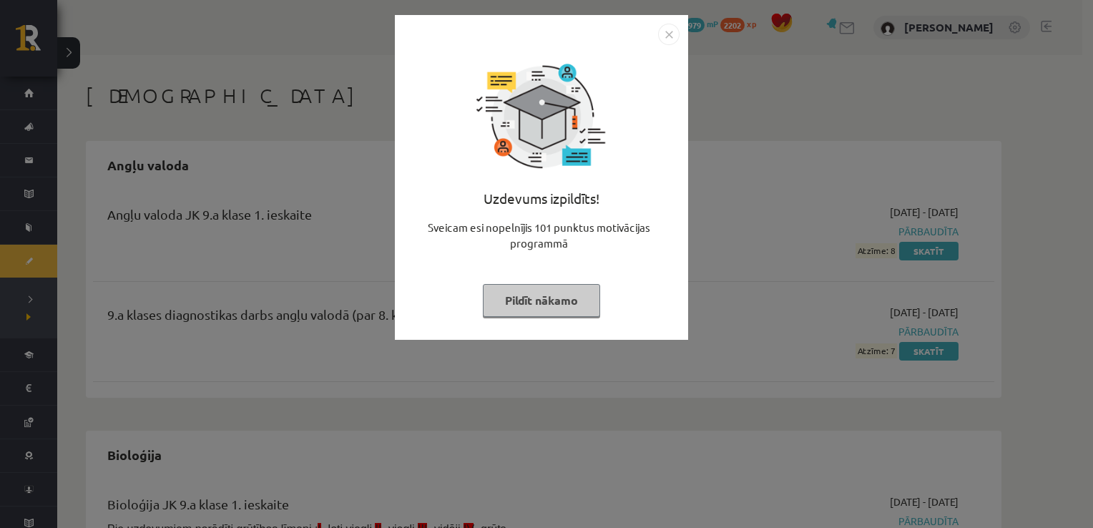
click at [665, 45] on div "Uzdevums izpildīts! Sveicam esi nopelnījis 101 punktus motivācijas programmā Pi…" at bounding box center [542, 188] width 276 height 286
click at [662, 31] on img "Close" at bounding box center [668, 34] width 21 height 21
